Goal: Go to known website: Access a specific website the user already knows

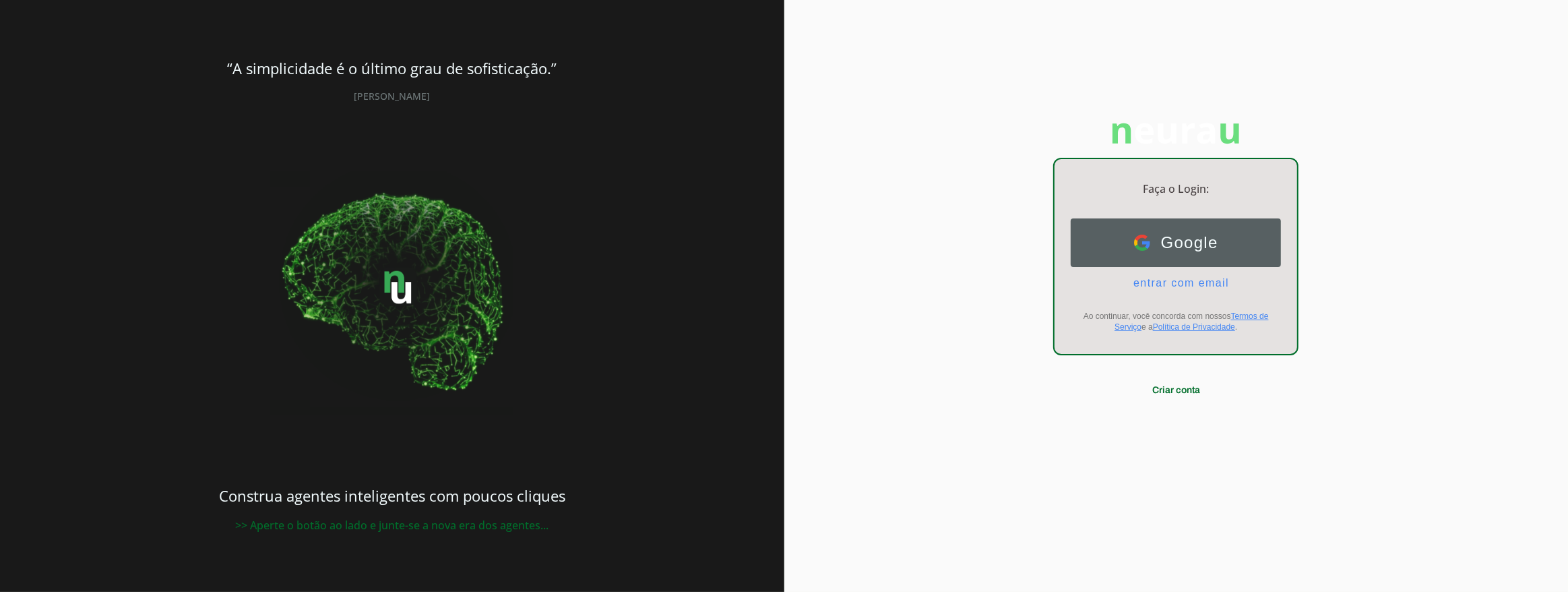
click at [1112, 229] on button "Google Google" at bounding box center [1176, 243] width 210 height 48
